Goal: Subscribe to service/newsletter

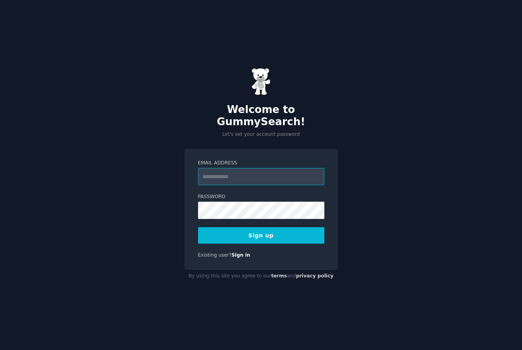
click at [248, 177] on input "Email Address" at bounding box center [261, 176] width 126 height 17
type input "**********"
click at [274, 234] on button "Sign up" at bounding box center [261, 235] width 126 height 16
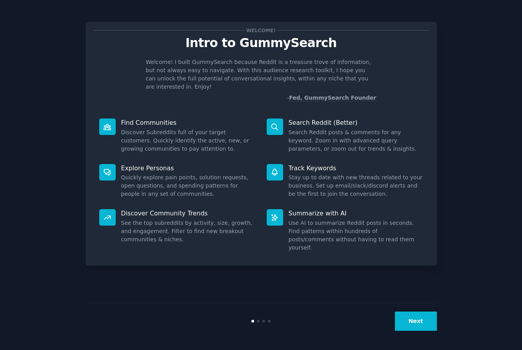
click at [422, 325] on button "Next" at bounding box center [416, 320] width 42 height 19
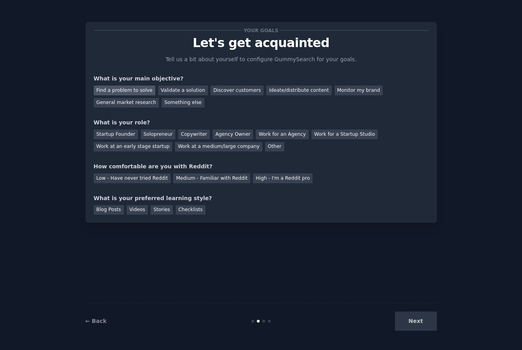
click at [140, 91] on div "Find a problem to solve" at bounding box center [125, 90] width 62 height 10
click at [192, 91] on div "Validate a solution" at bounding box center [183, 90] width 50 height 10
click at [160, 133] on div "Solopreneur" at bounding box center [158, 134] width 34 height 10
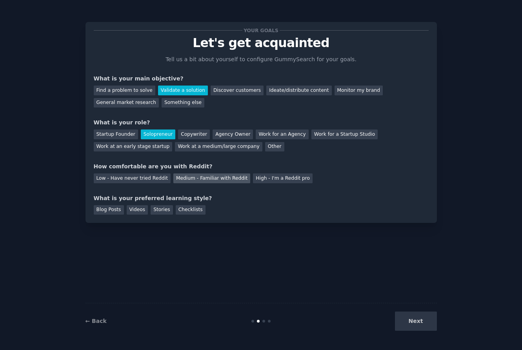
click at [207, 178] on div "Medium - Familiar with Reddit" at bounding box center [211, 178] width 77 height 10
click at [138, 209] on div "Videos" at bounding box center [138, 210] width 22 height 10
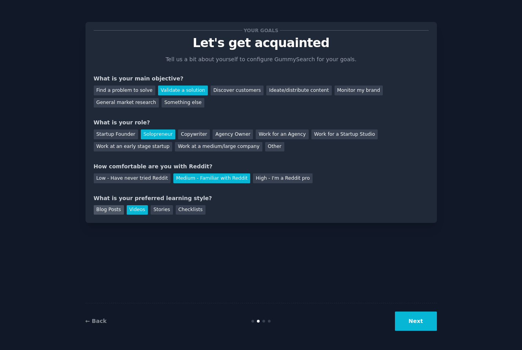
click at [117, 212] on div "Blog Posts" at bounding box center [109, 210] width 30 height 10
click at [135, 213] on div "Videos" at bounding box center [138, 210] width 22 height 10
click at [416, 321] on button "Next" at bounding box center [416, 320] width 42 height 19
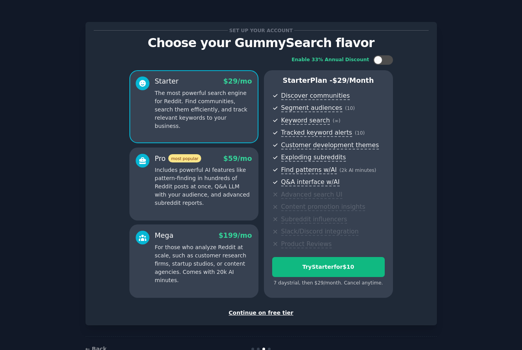
click at [277, 312] on div "Continue on free tier" at bounding box center [261, 313] width 335 height 8
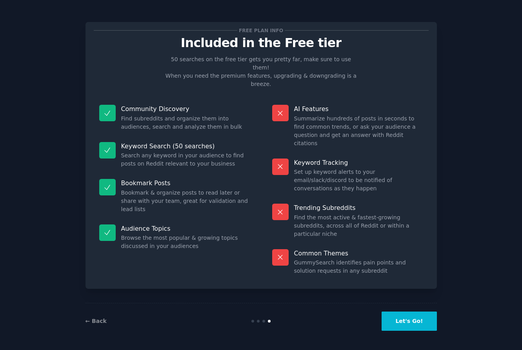
click at [410, 320] on button "Let's Go!" at bounding box center [408, 320] width 55 height 19
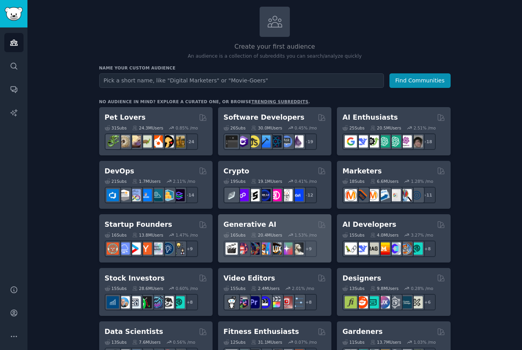
scroll to position [45, 0]
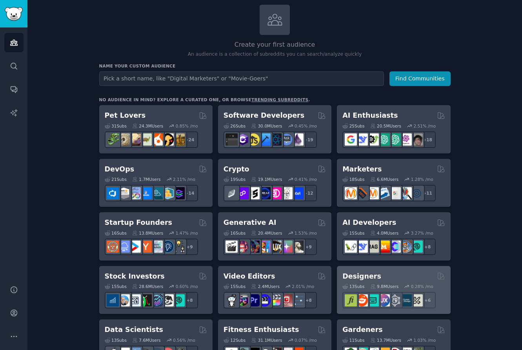
click at [359, 274] on h2 "Designers" at bounding box center [361, 276] width 39 height 10
